Goal: Task Accomplishment & Management: Manage account settings

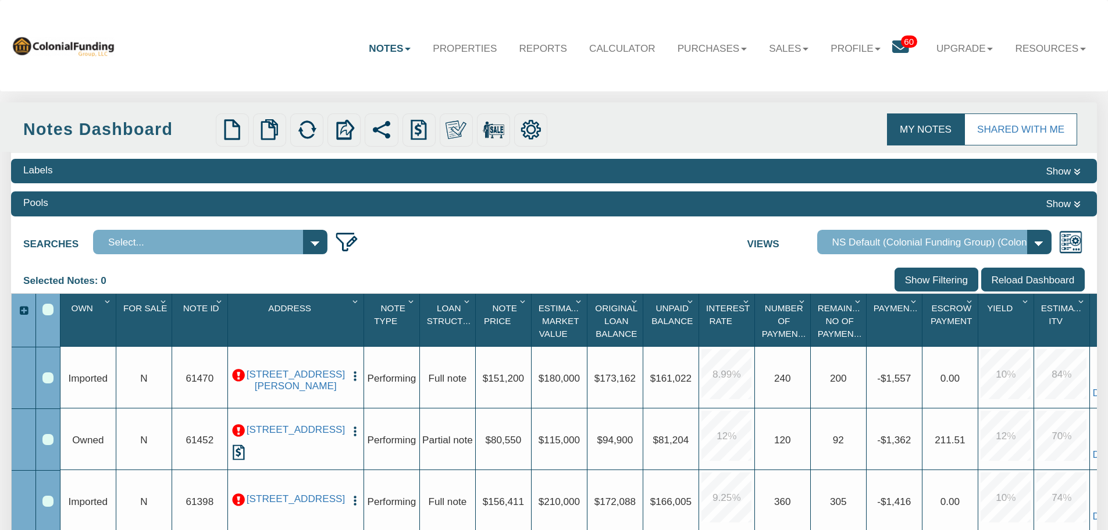
scroll to position [58, 0]
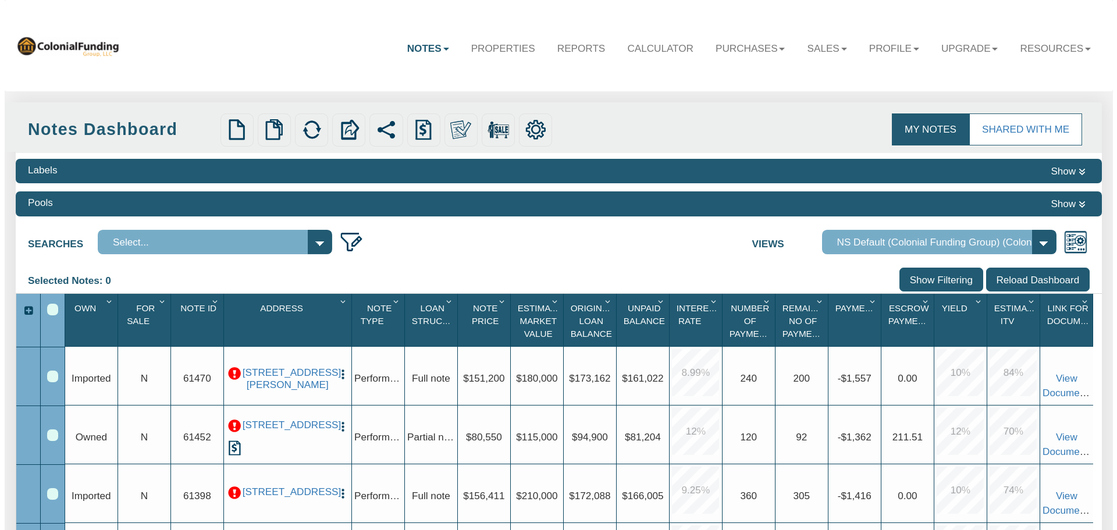
scroll to position [58, 0]
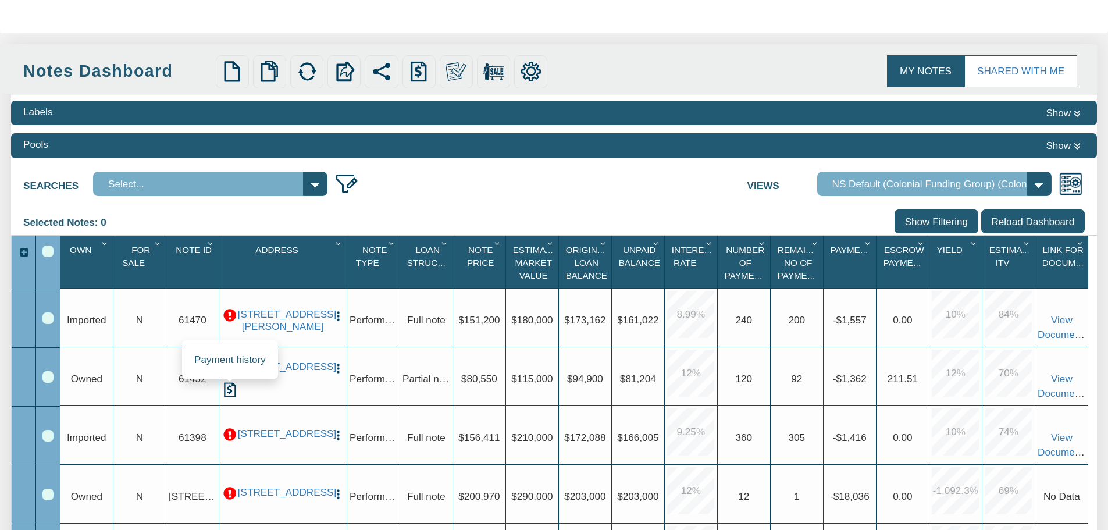
click at [229, 392] on img at bounding box center [229, 389] width 15 height 15
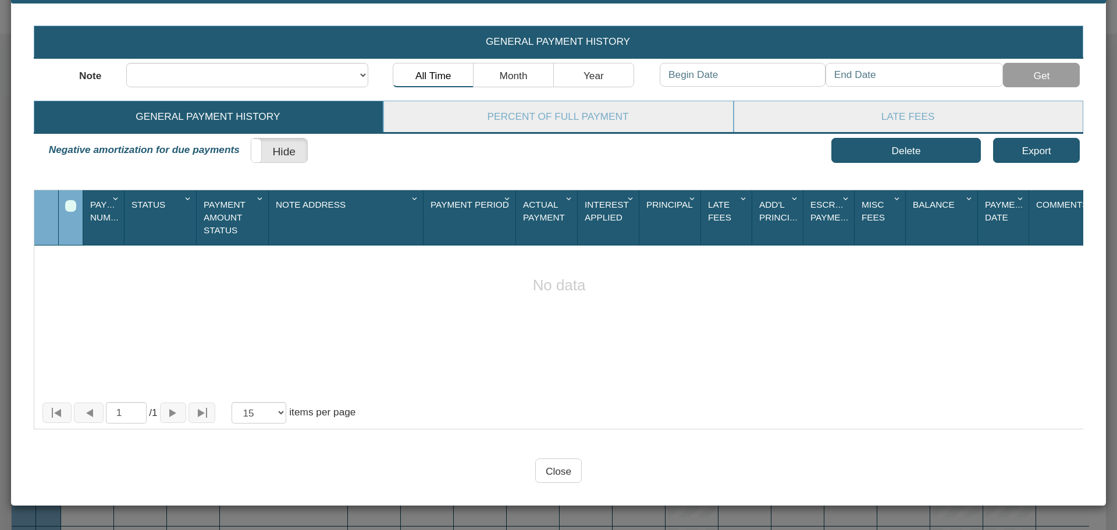
scroll to position [0, 0]
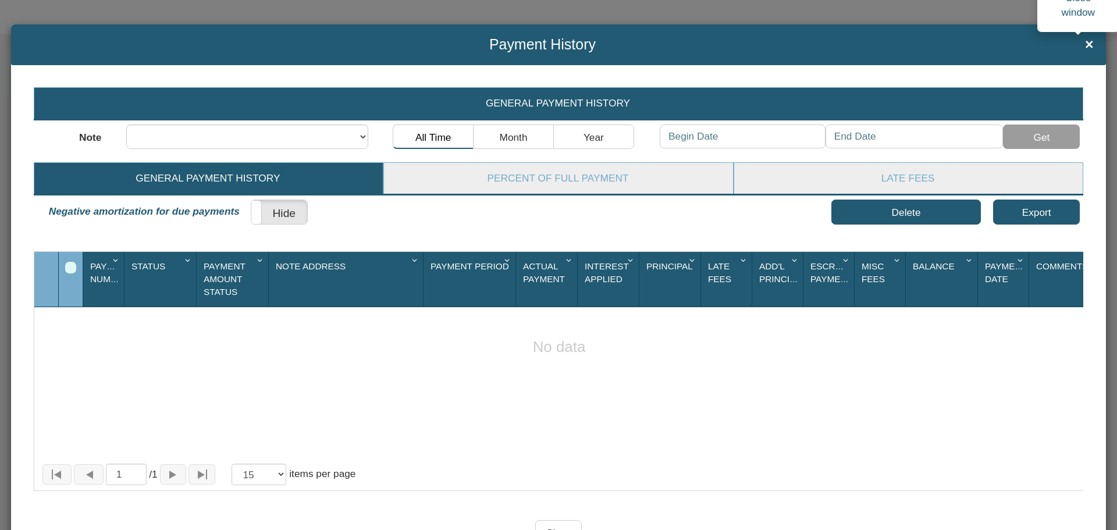
click at [1085, 43] on span "×" at bounding box center [1089, 45] width 9 height 16
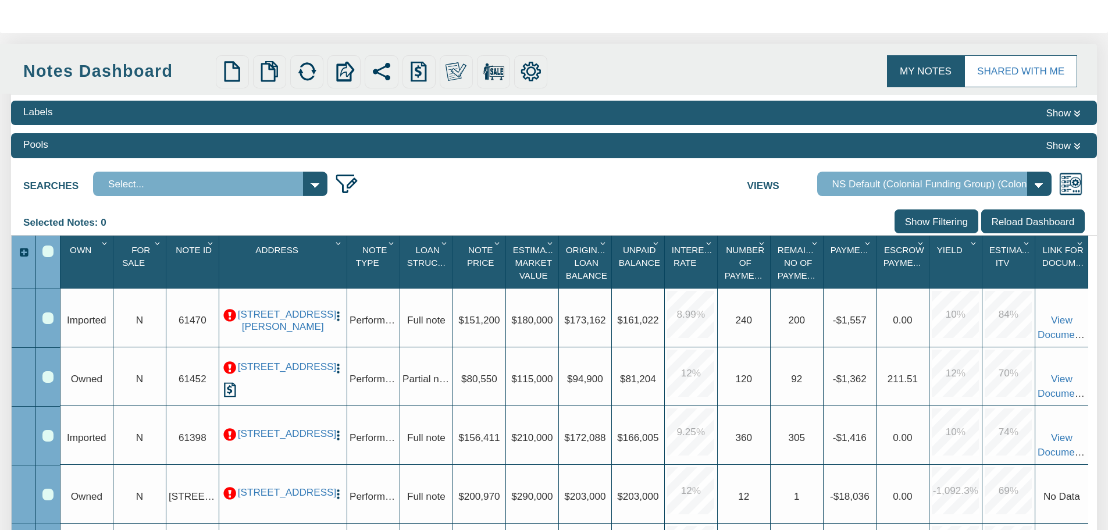
click at [336, 367] on img "button" at bounding box center [338, 368] width 12 height 12
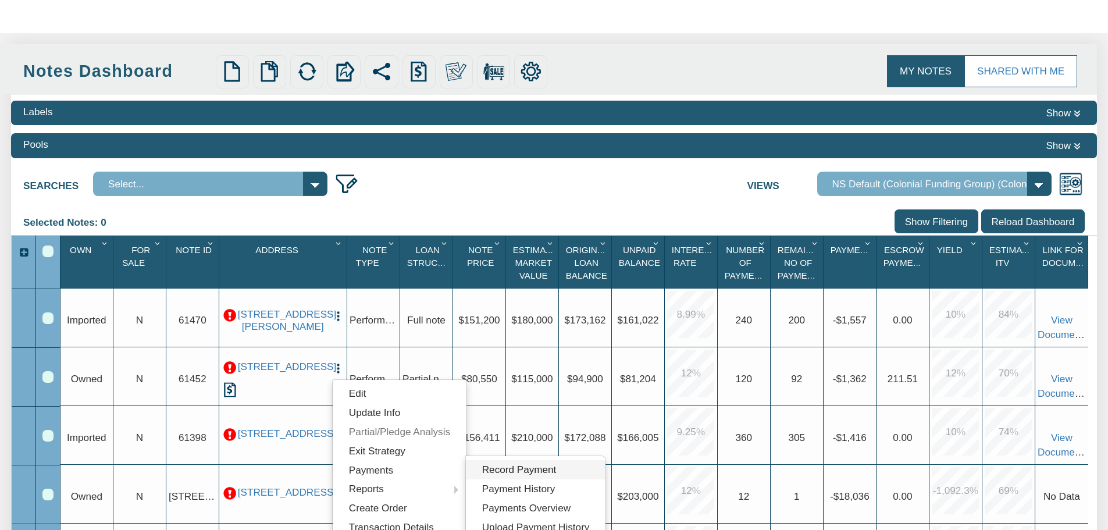
click at [519, 472] on link "Record Payment" at bounding box center [536, 469] width 140 height 19
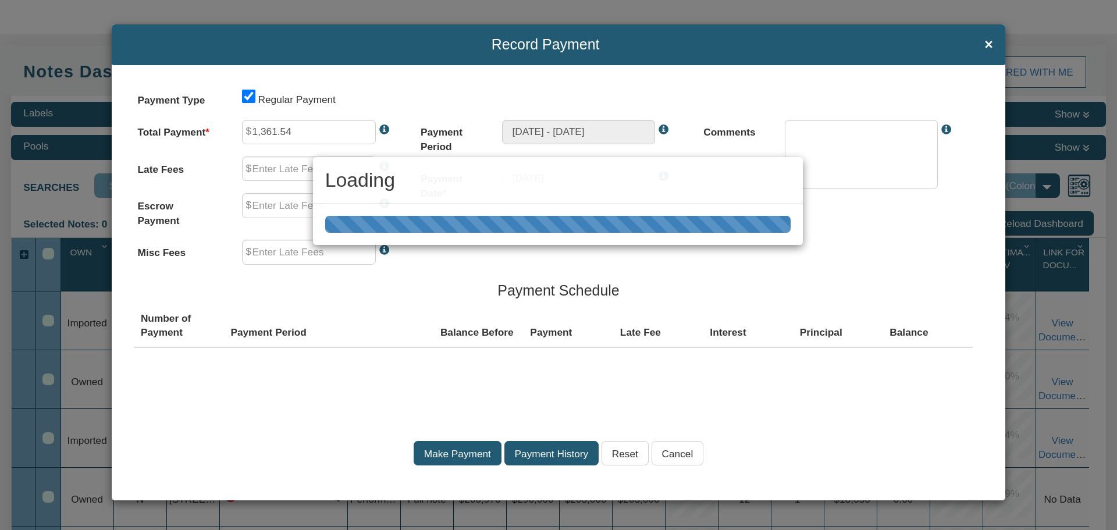
type input "0.00"
type input "211.51"
type input "0.00"
type textarea "Regular payment"
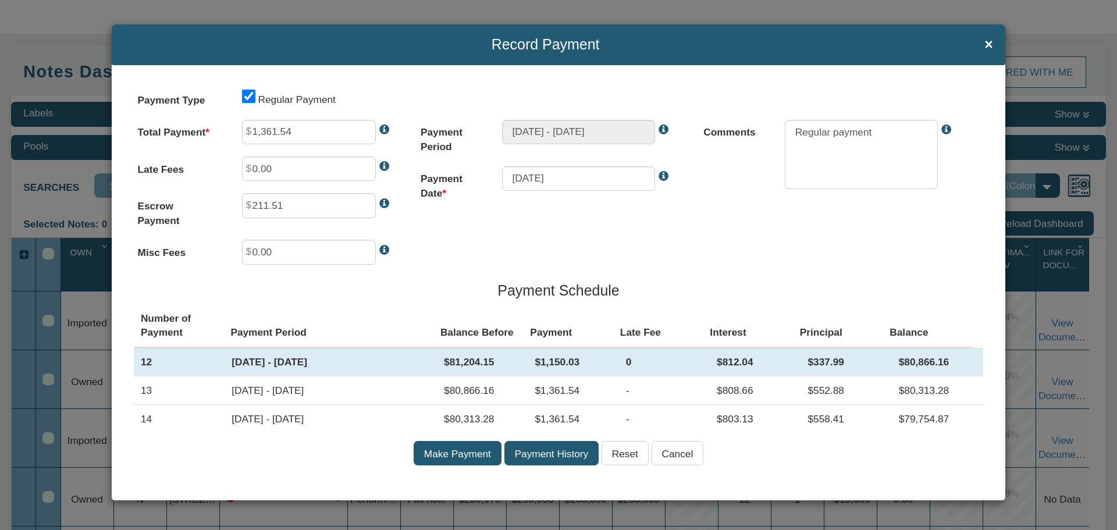
click at [550, 458] on input "Payment History" at bounding box center [551, 453] width 94 height 24
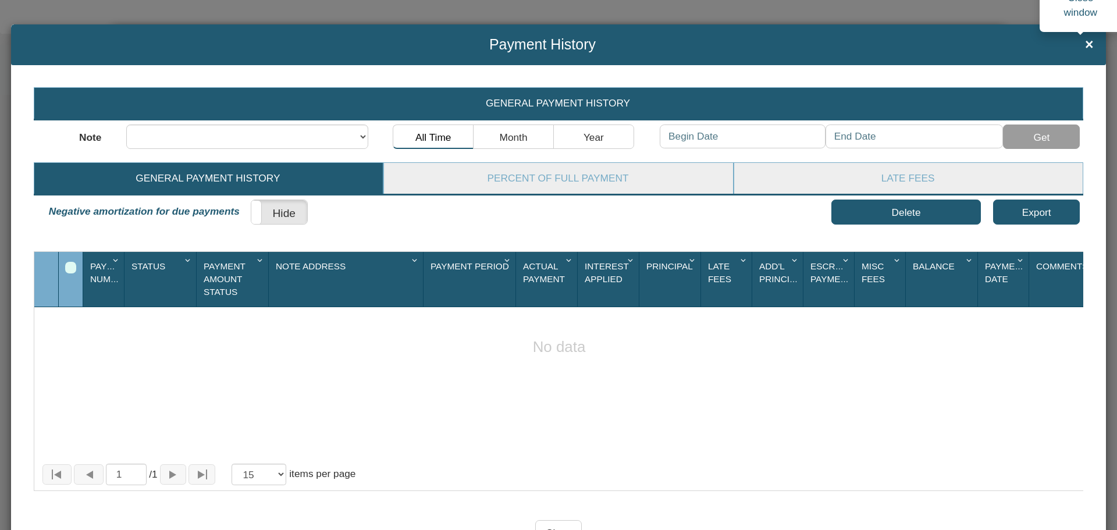
click at [1085, 45] on span "×" at bounding box center [1089, 45] width 9 height 16
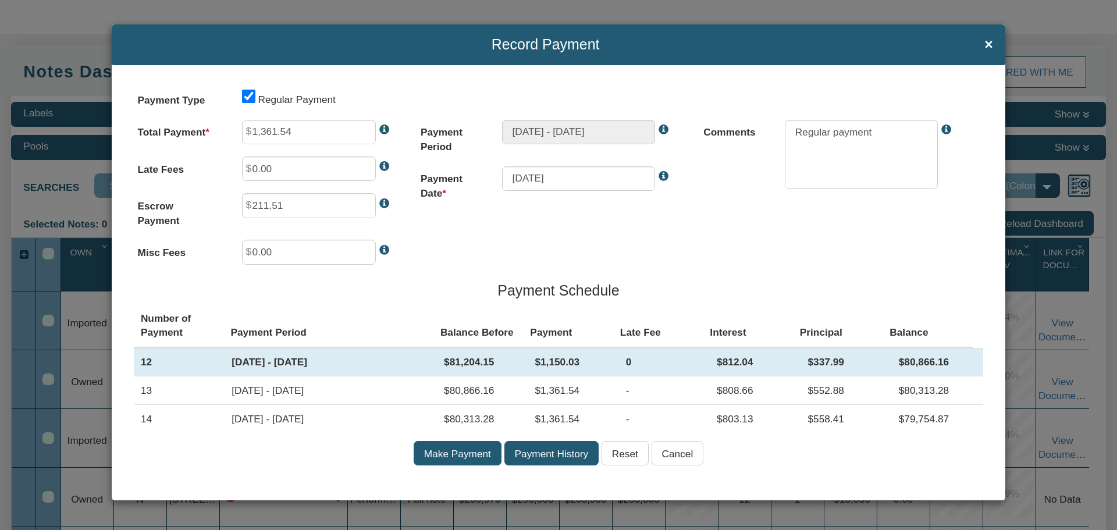
click at [687, 457] on input "Cancel" at bounding box center [678, 453] width 52 height 24
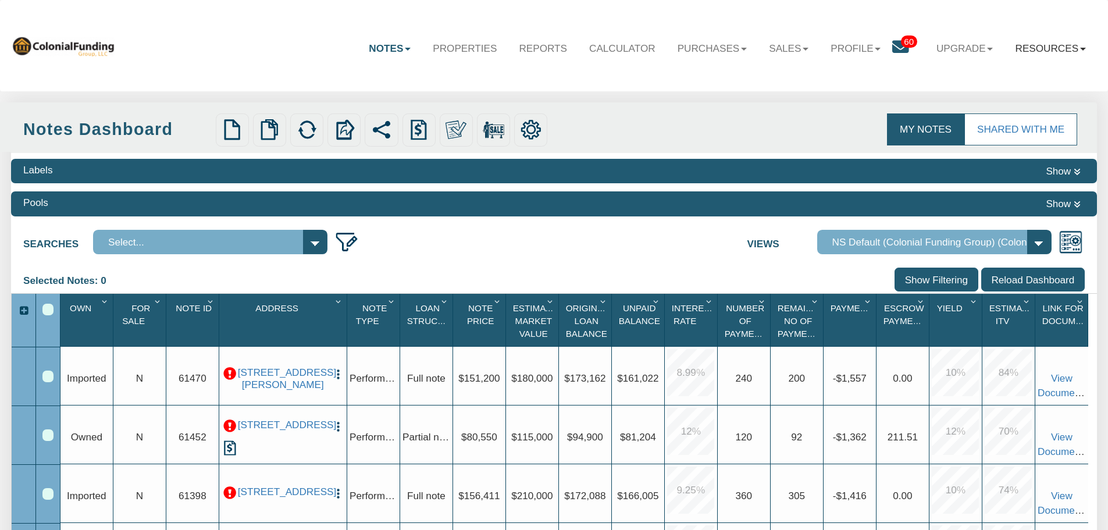
click at [1085, 45] on link "Resources" at bounding box center [1051, 48] width 93 height 34
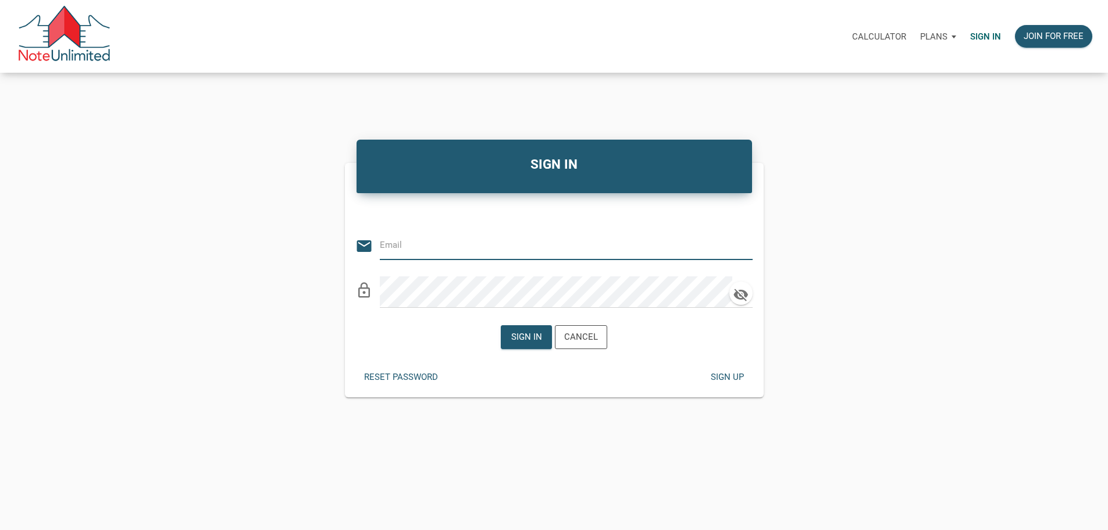
click at [964, 32] on div "Sign in" at bounding box center [986, 36] width 45 height 37
click at [408, 241] on input "email" at bounding box center [557, 245] width 355 height 26
type input "[PERSON_NAME][EMAIL_ADDRESS][DOMAIN_NAME]"
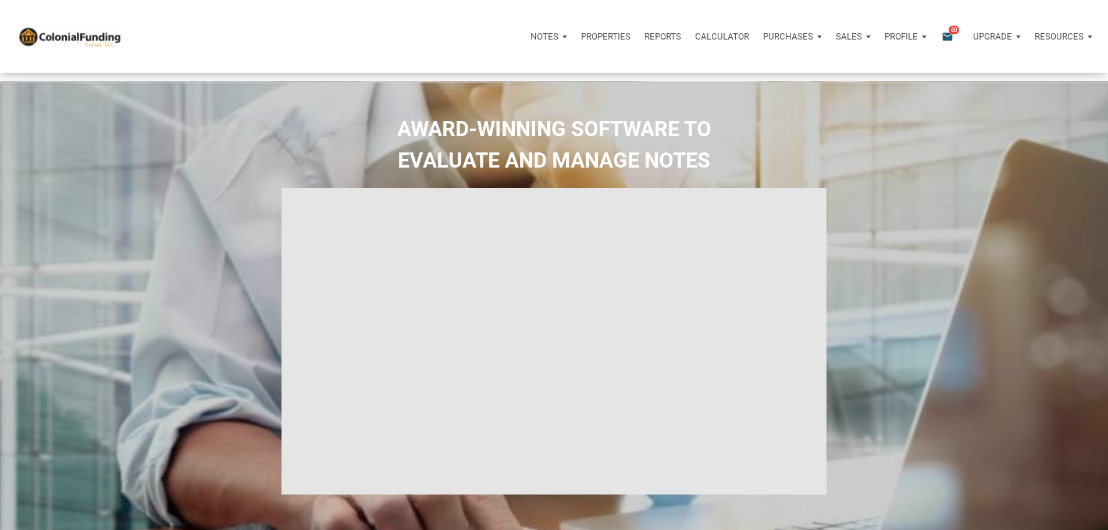
type input "Introduction to new features"
select select
click at [531, 39] on p "Notes" at bounding box center [545, 36] width 28 height 10
click at [461, 80] on link "Dashboard" at bounding box center [516, 68] width 111 height 24
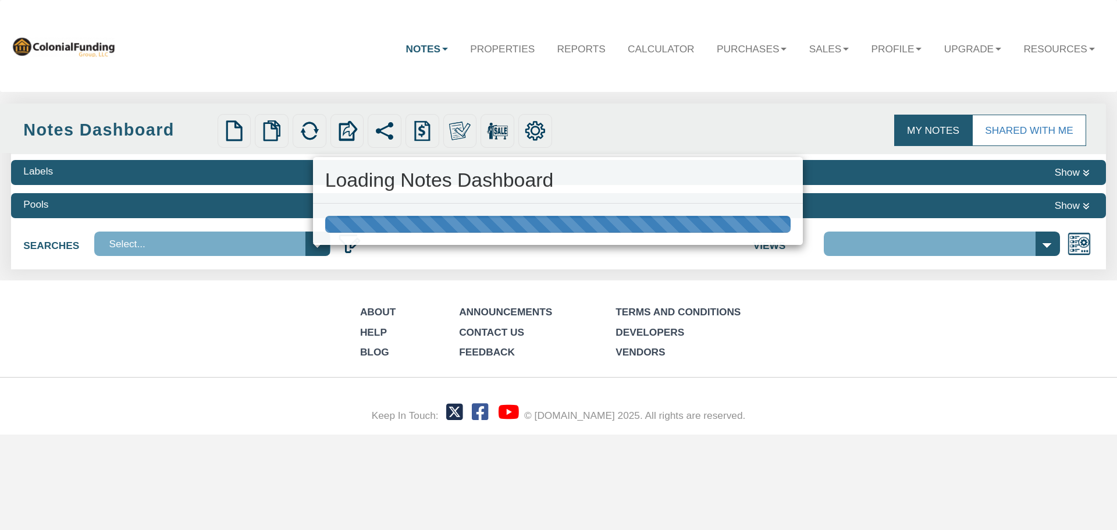
select select "316"
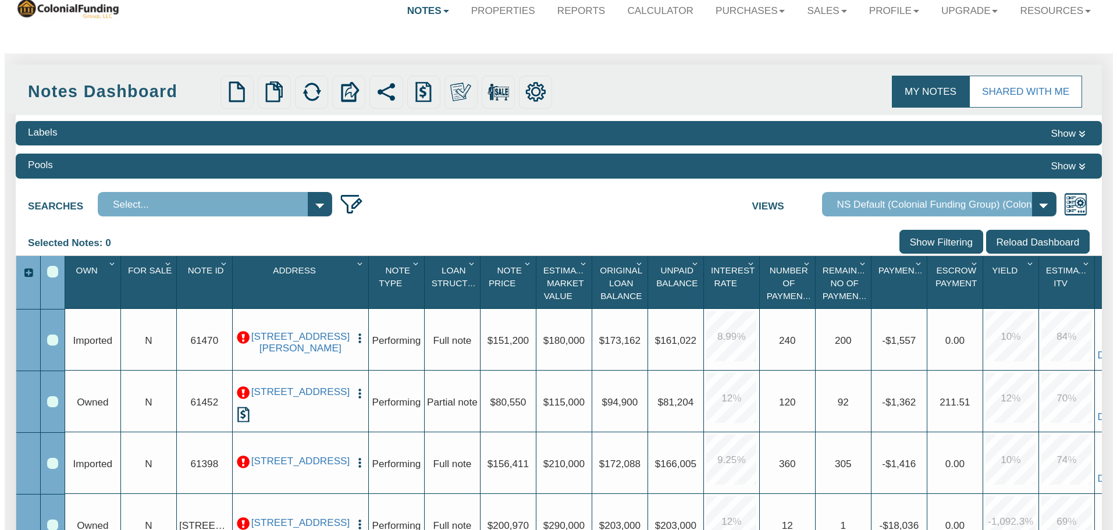
scroll to position [58, 0]
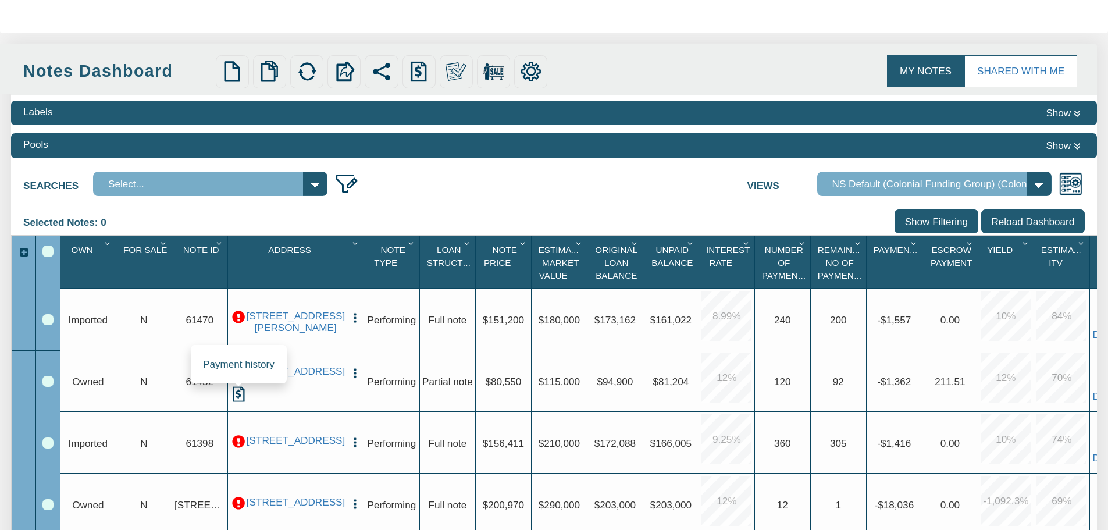
click at [237, 399] on img at bounding box center [238, 393] width 15 height 15
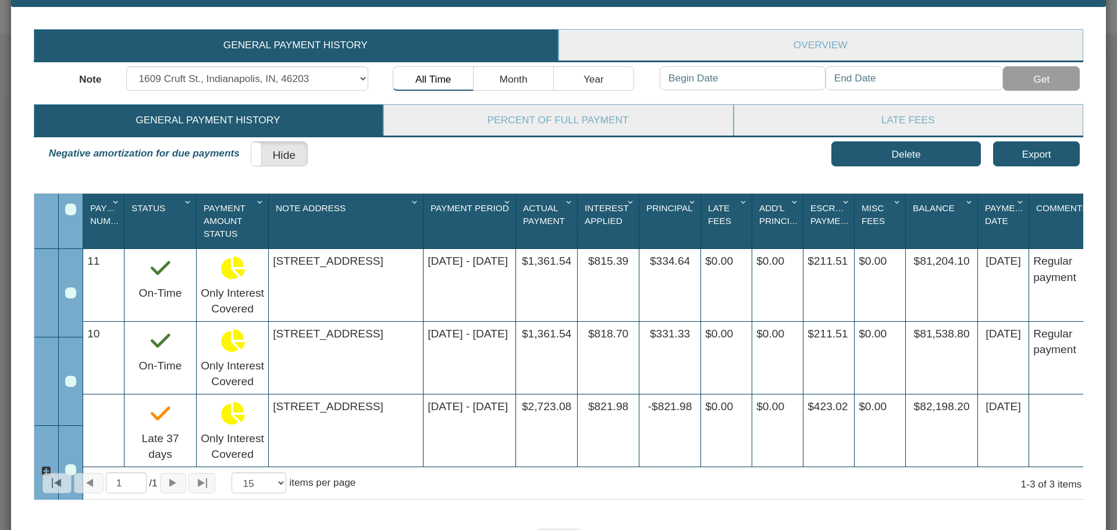
scroll to position [0, 0]
